Goal: Navigation & Orientation: Find specific page/section

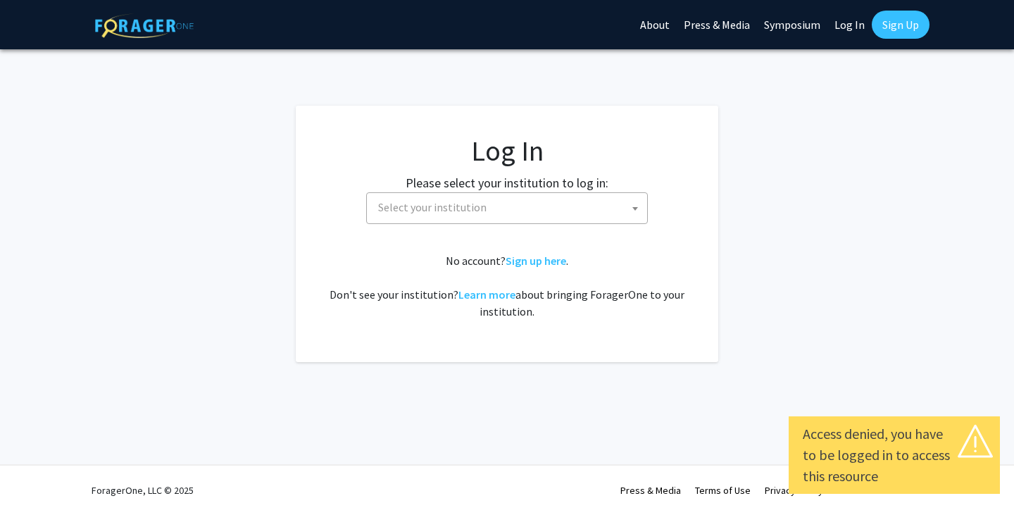
select select
click at [532, 189] on label "Please select your institution to log in:" at bounding box center [507, 182] width 203 height 19
click at [532, 211] on span "Select your institution" at bounding box center [509, 207] width 275 height 29
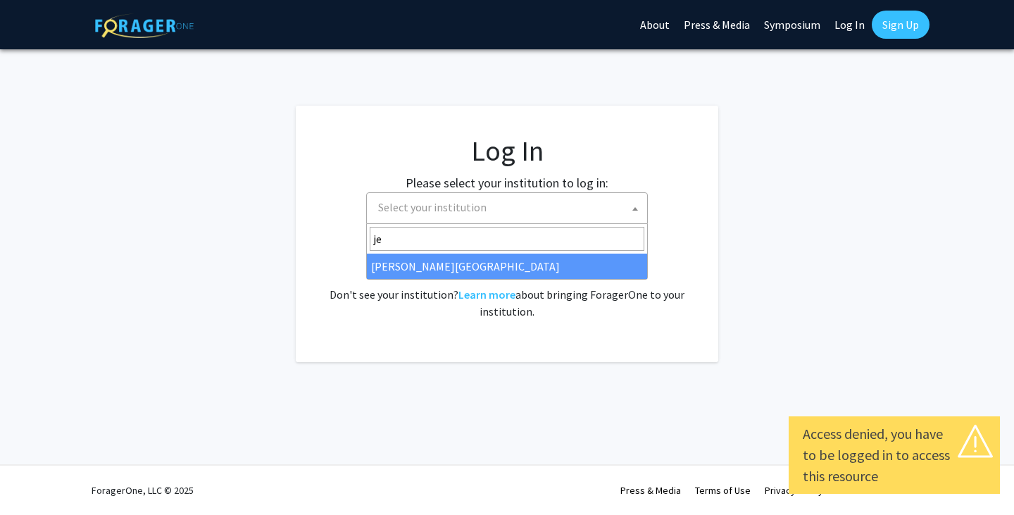
type input "je"
select select "24"
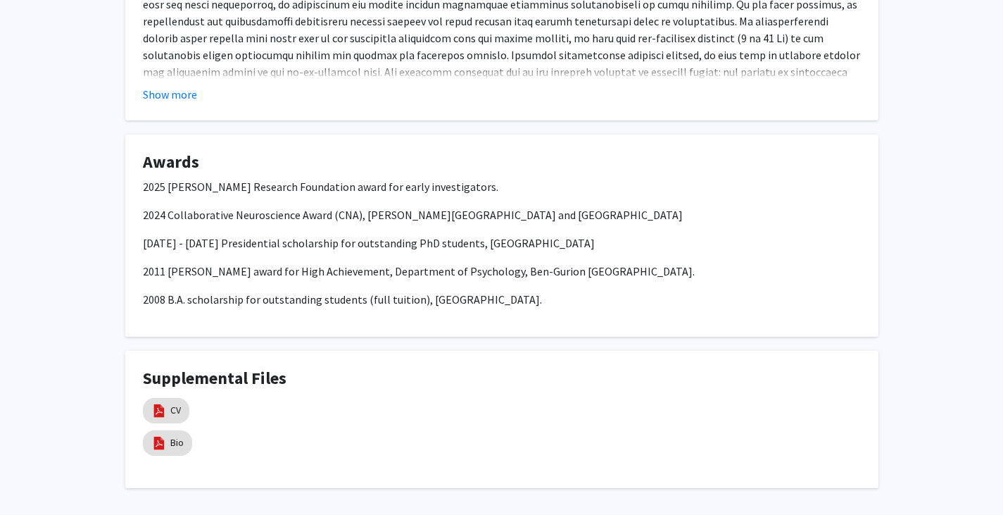
scroll to position [1294, 0]
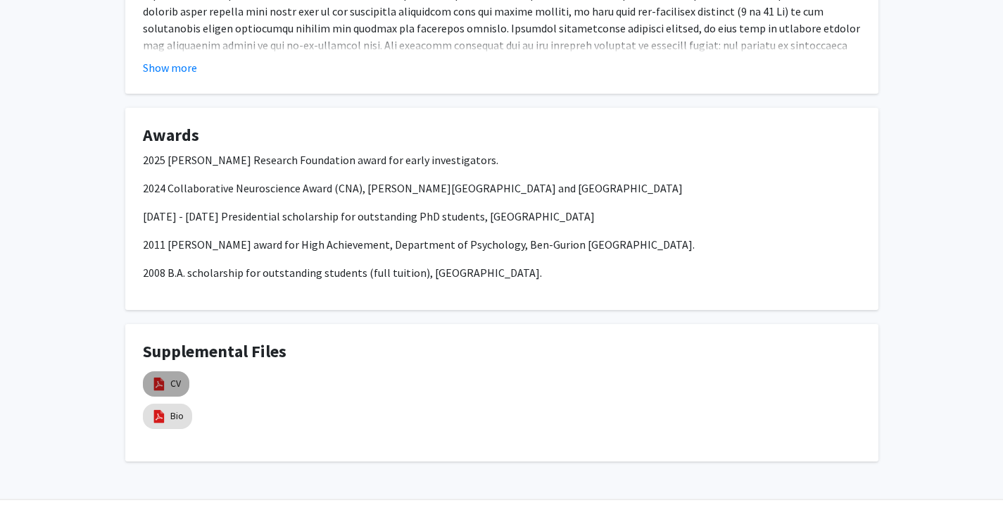
click at [166, 373] on mat-chip "CV" at bounding box center [166, 383] width 46 height 25
click at [165, 376] on img at bounding box center [158, 383] width 15 height 15
drag, startPoint x: 165, startPoint y: 361, endPoint x: 184, endPoint y: 387, distance: 33.2
click at [184, 403] on mat-chip "Bio" at bounding box center [167, 415] width 49 height 25
click at [161, 376] on img at bounding box center [158, 383] width 15 height 15
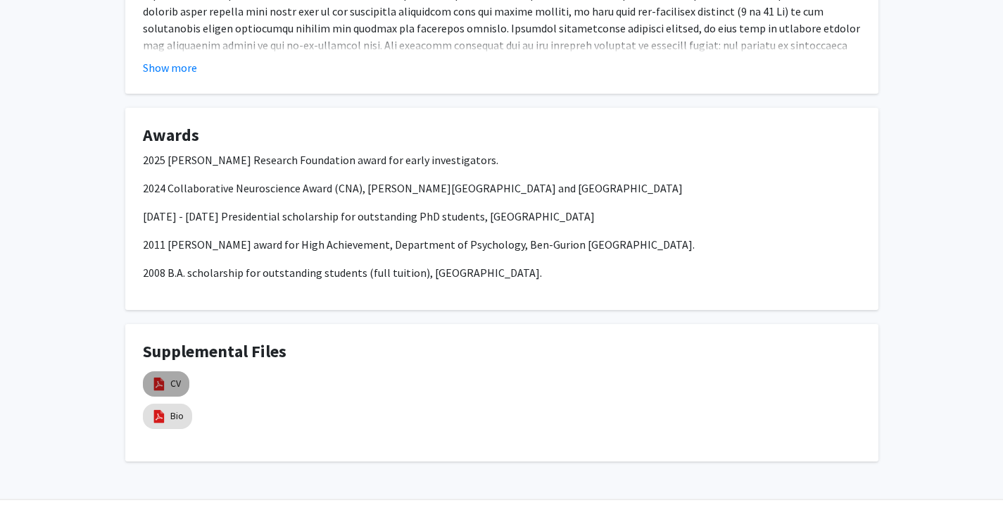
click at [161, 376] on img at bounding box center [158, 383] width 15 height 15
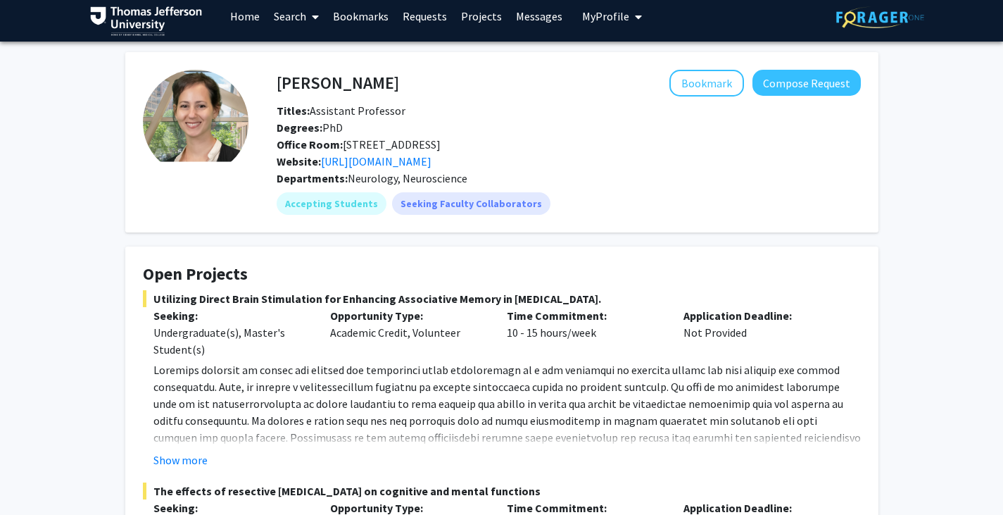
scroll to position [8, 0]
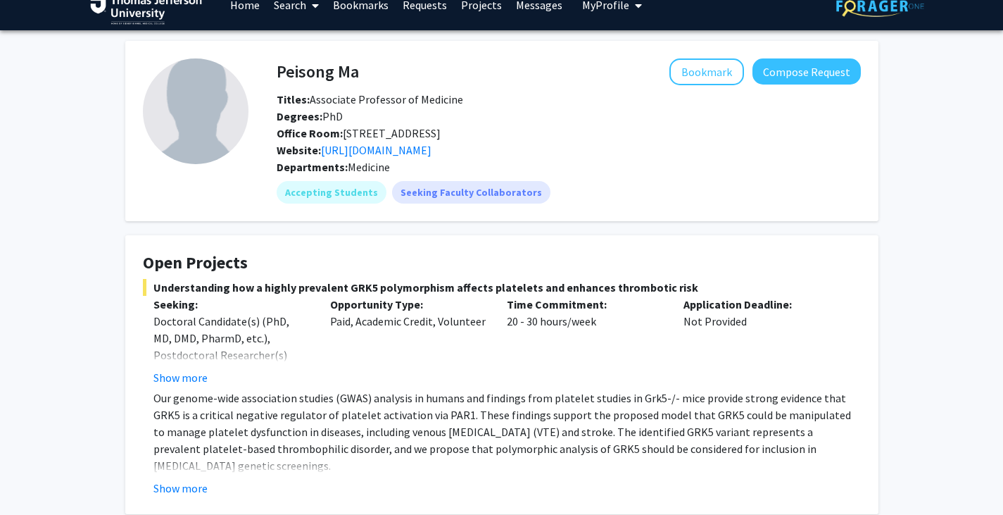
scroll to position [39, 0]
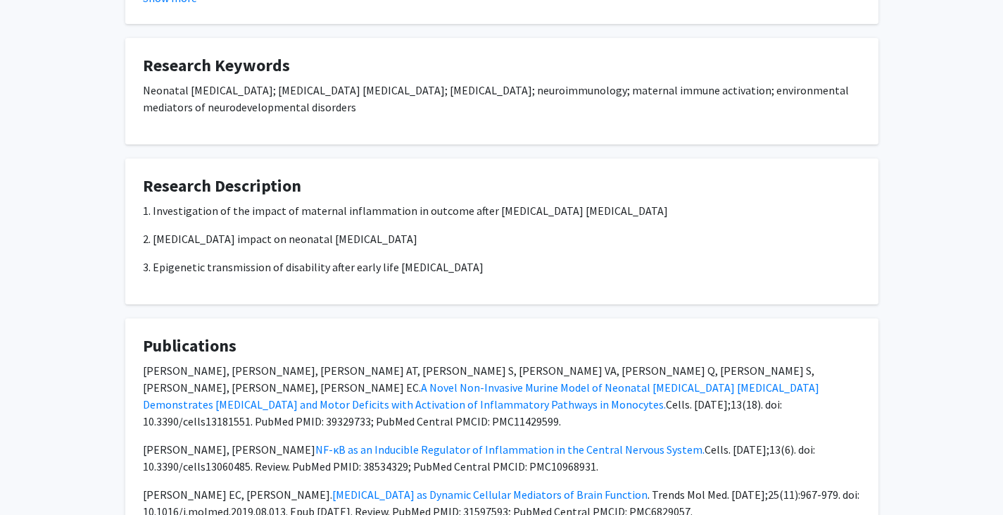
scroll to position [1115, 0]
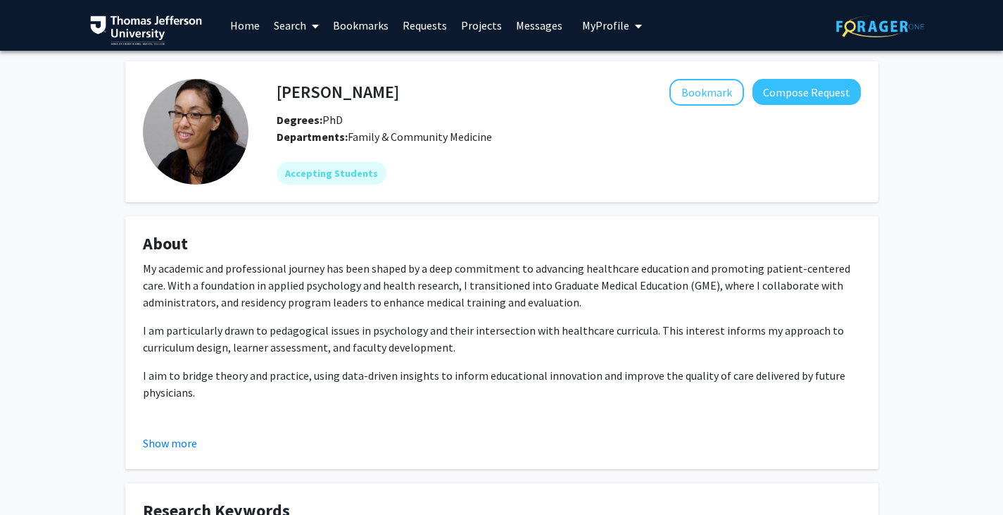
scroll to position [20, 0]
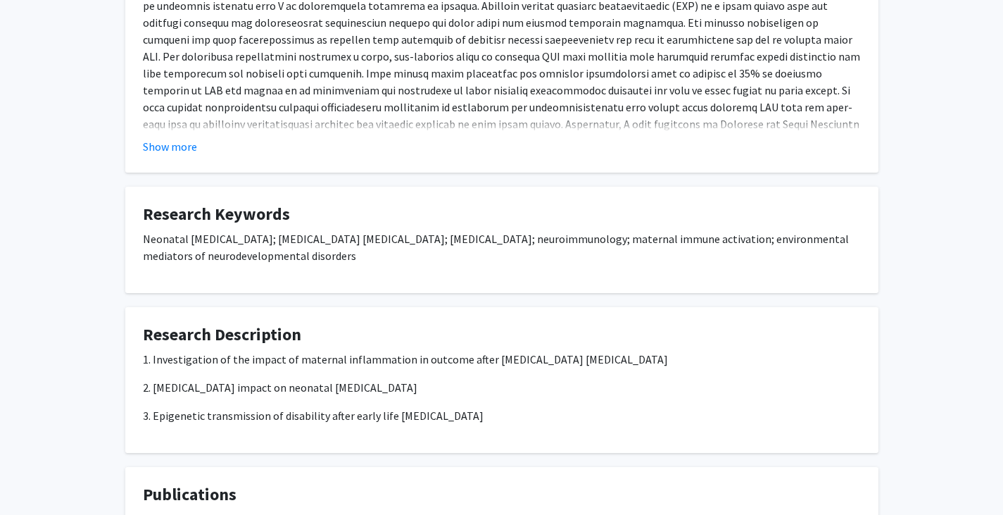
scroll to position [977, 0]
